Goal: Check status: Check status

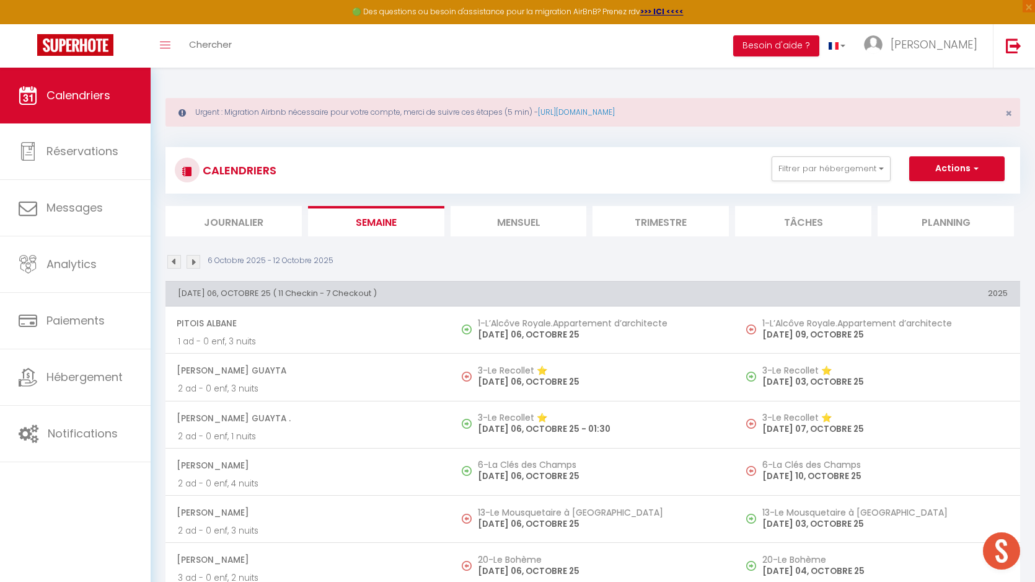
select select
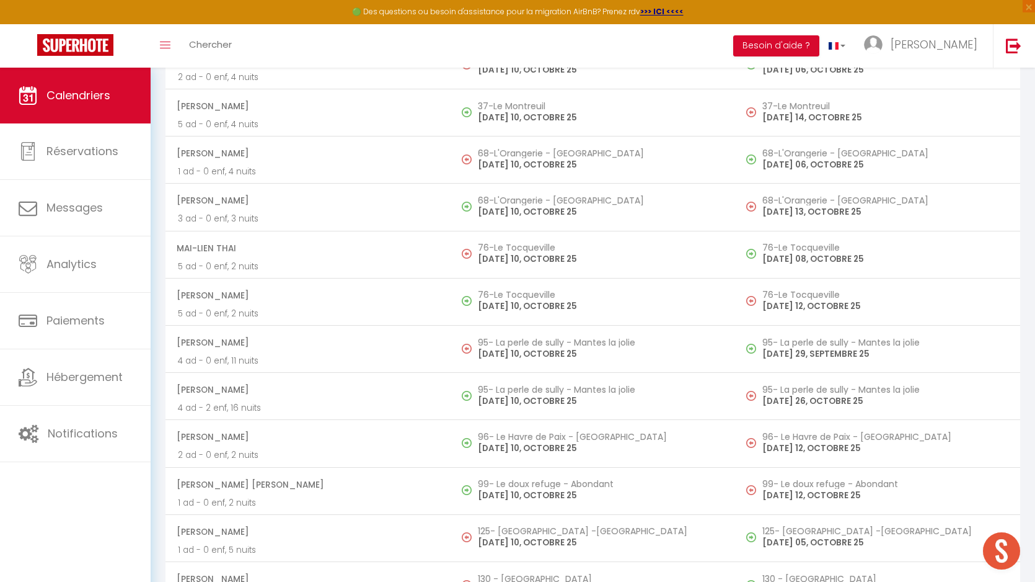
scroll to position [3151, 0]
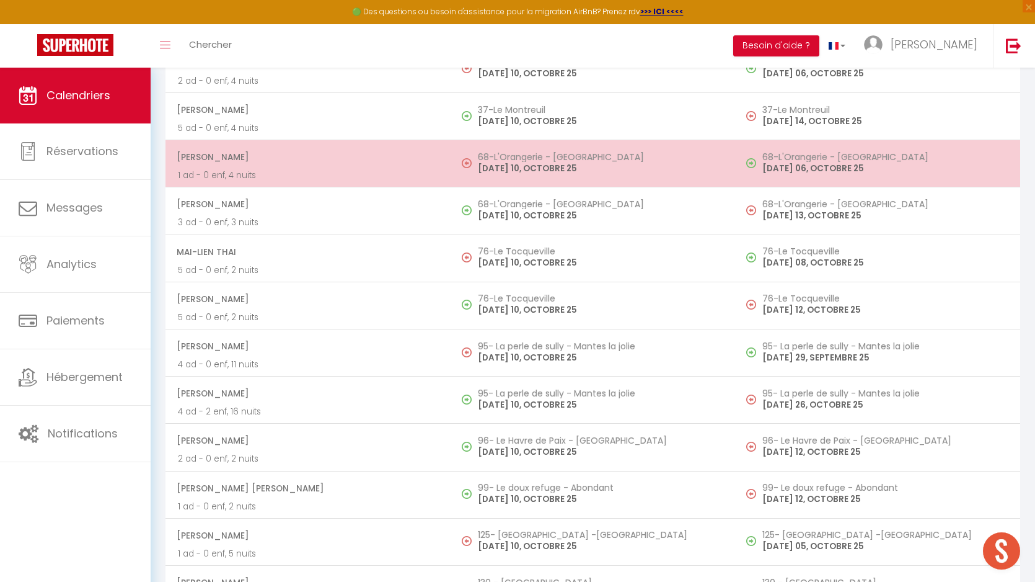
click at [512, 161] on h5 "68-L'Orangerie - [GEOGRAPHIC_DATA]" at bounding box center [600, 157] width 245 height 10
select select "OK"
select select "0"
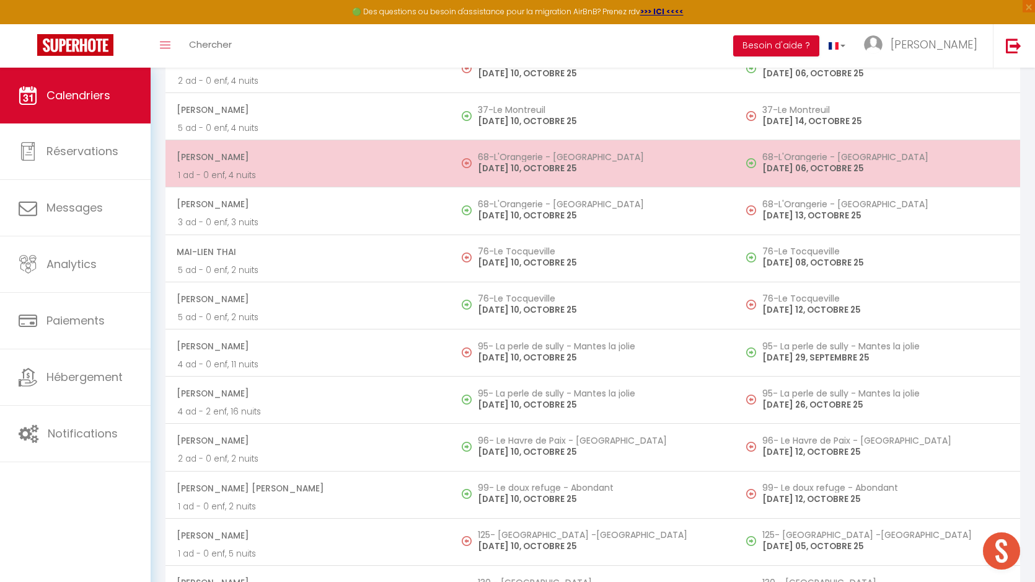
select select "1"
select select
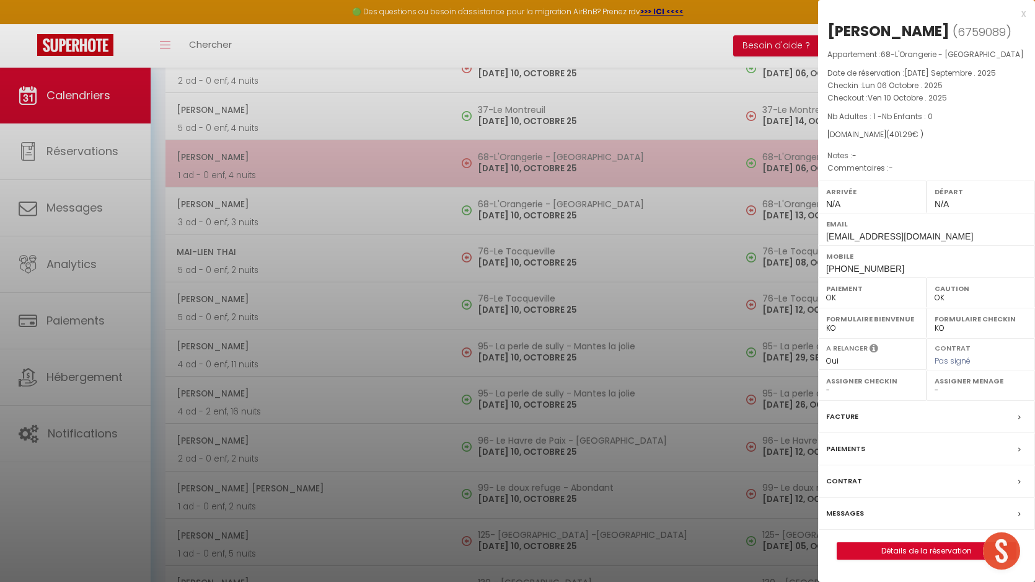
click at [512, 161] on div at bounding box center [517, 291] width 1035 height 582
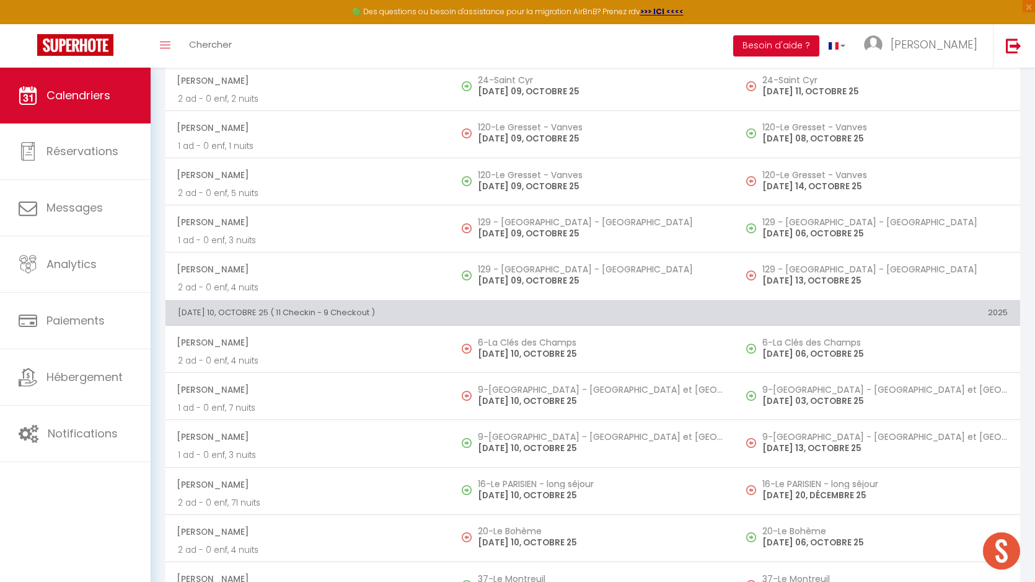
scroll to position [2607, 0]
